Goal: Transaction & Acquisition: Purchase product/service

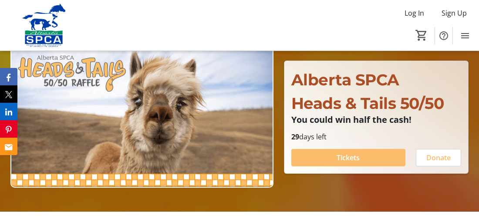
scroll to position [44, 0]
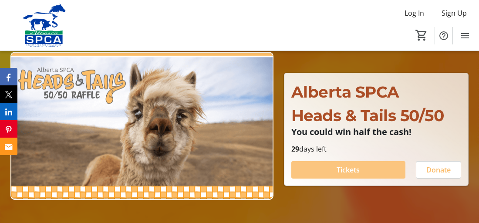
click at [341, 173] on span "Tickets" at bounding box center [348, 170] width 23 height 10
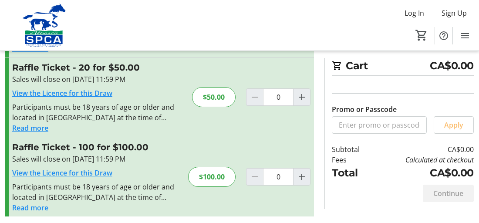
scroll to position [177, 0]
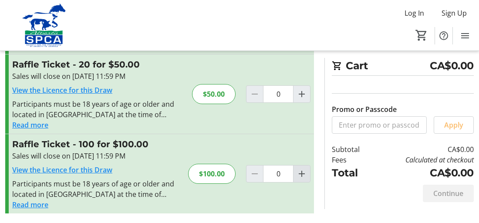
click at [305, 176] on mat-icon "Increment by one" at bounding box center [302, 174] width 10 height 10
type input "1"
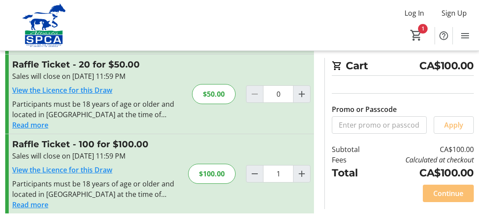
click at [456, 190] on span "Continue" at bounding box center [448, 193] width 30 height 10
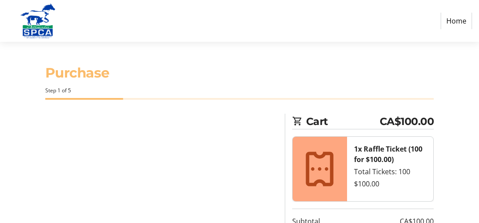
select select "CA"
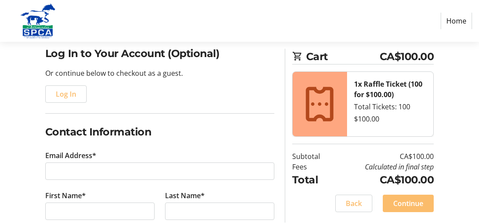
scroll to position [87, 0]
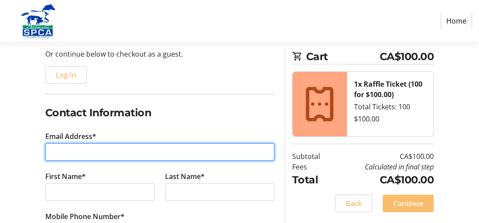
click at [94, 150] on input "Email Address*" at bounding box center [159, 151] width 229 height 17
type input "[EMAIL_ADDRESS][DOMAIN_NAME]"
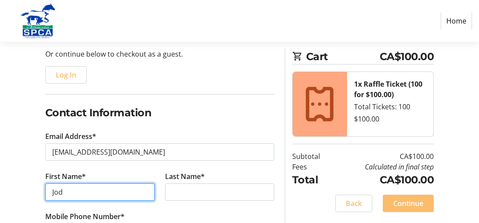
type input "[PERSON_NAME]"
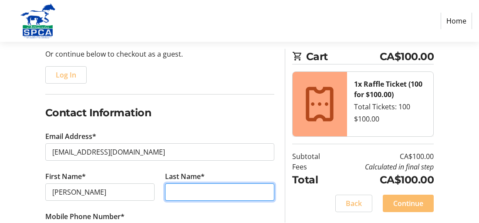
type input "Green"
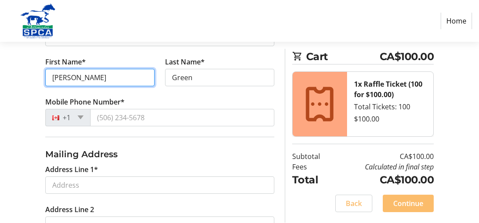
scroll to position [218, 0]
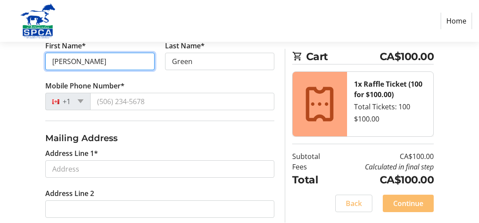
type input "[PERSON_NAME]"
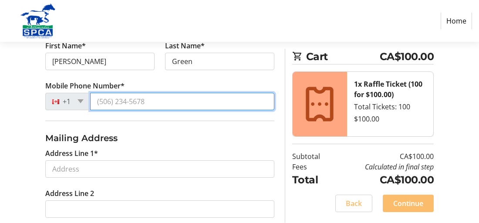
click at [100, 100] on input "Mobile Phone Number*" at bounding box center [182, 101] width 184 height 17
type input "[PHONE_NUMBER]"
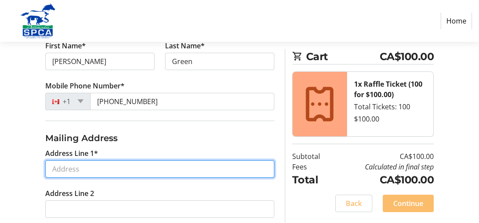
click at [74, 162] on input "Address Line 1*" at bounding box center [159, 168] width 229 height 17
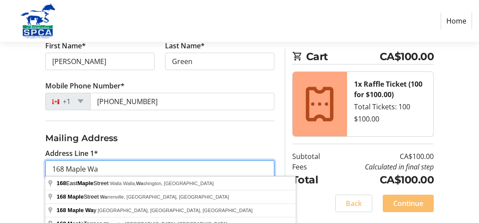
type input "[STREET_ADDRESS]"
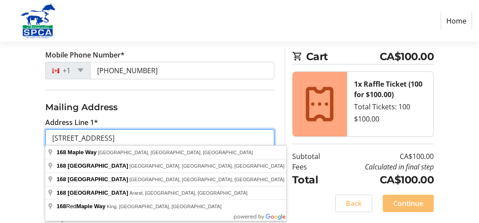
scroll to position [261, 0]
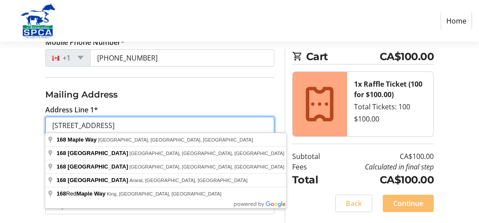
select select
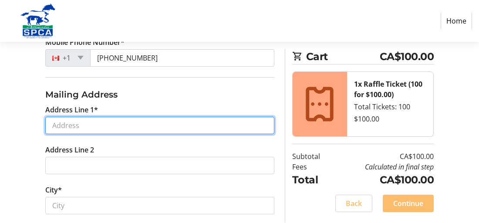
click at [121, 124] on input "Address Line 1*" at bounding box center [159, 125] width 229 height 17
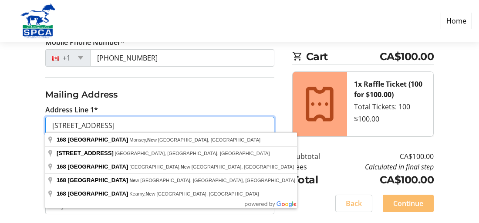
type input "[STREET_ADDRESS]"
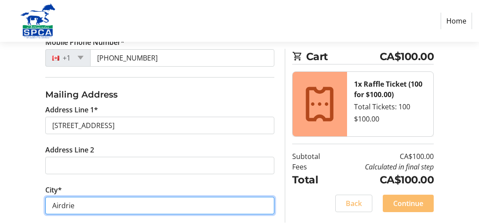
type input "Airdrie"
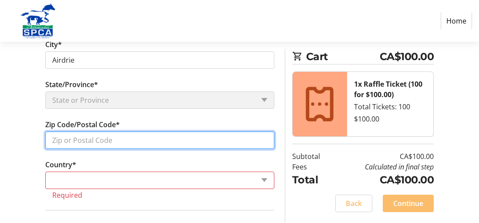
scroll to position [432, 0]
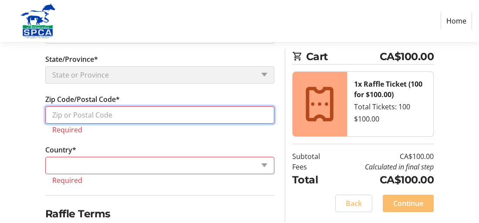
click at [91, 110] on input "Zip Code/Postal Code*" at bounding box center [159, 114] width 229 height 17
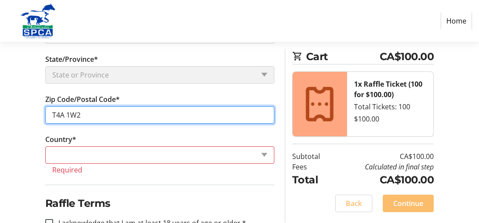
type input "T4A 1W2"
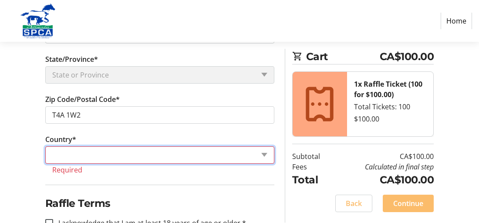
click at [140, 150] on select "Country Country [GEOGRAPHIC_DATA] [GEOGRAPHIC_DATA] [GEOGRAPHIC_DATA] [GEOGRAPH…" at bounding box center [159, 154] width 229 height 17
select select "CA"
click at [45, 146] on select "Country Country [GEOGRAPHIC_DATA] [GEOGRAPHIC_DATA] [GEOGRAPHIC_DATA] [GEOGRAPH…" at bounding box center [159, 154] width 229 height 17
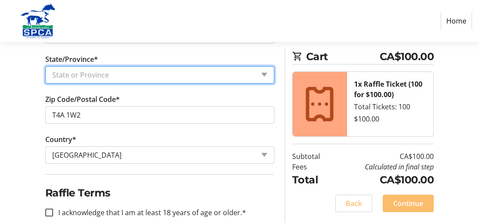
click at [117, 75] on select "State or Province State or Province [GEOGRAPHIC_DATA] [GEOGRAPHIC_DATA] [GEOGRA…" at bounding box center [159, 74] width 229 height 17
select select "AB"
click at [45, 66] on select "State or Province State or Province [GEOGRAPHIC_DATA] [GEOGRAPHIC_DATA] [GEOGRA…" at bounding box center [159, 74] width 229 height 17
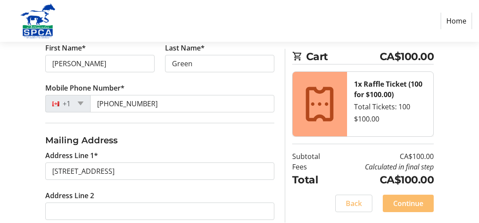
scroll to position [214, 0]
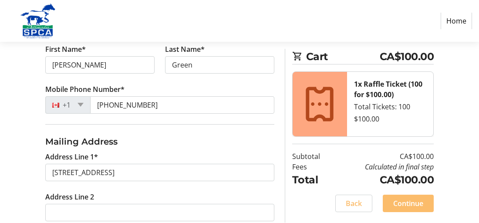
click at [228, 13] on nav "Home" at bounding box center [239, 21] width 479 height 42
click at [455, 21] on link "Home" at bounding box center [456, 21] width 31 height 17
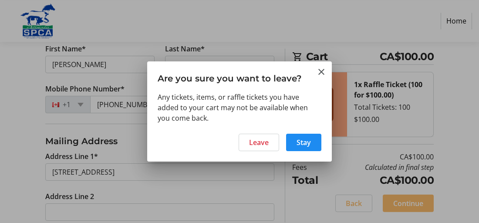
scroll to position [0, 0]
